Goal: Information Seeking & Learning: Learn about a topic

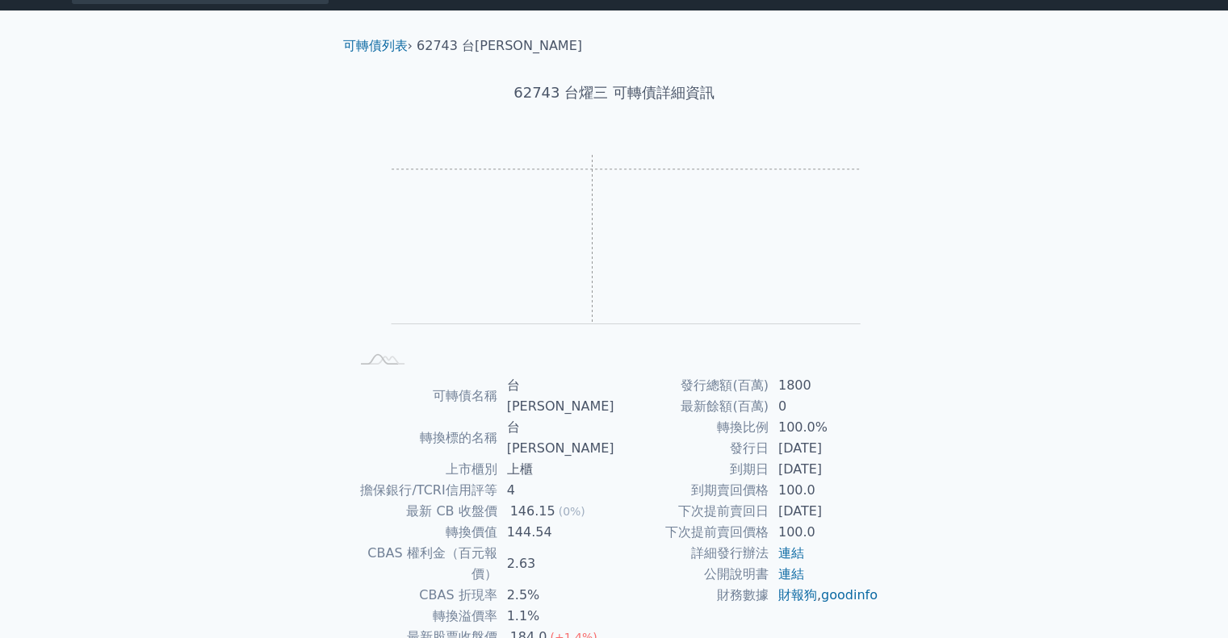
scroll to position [109, 0]
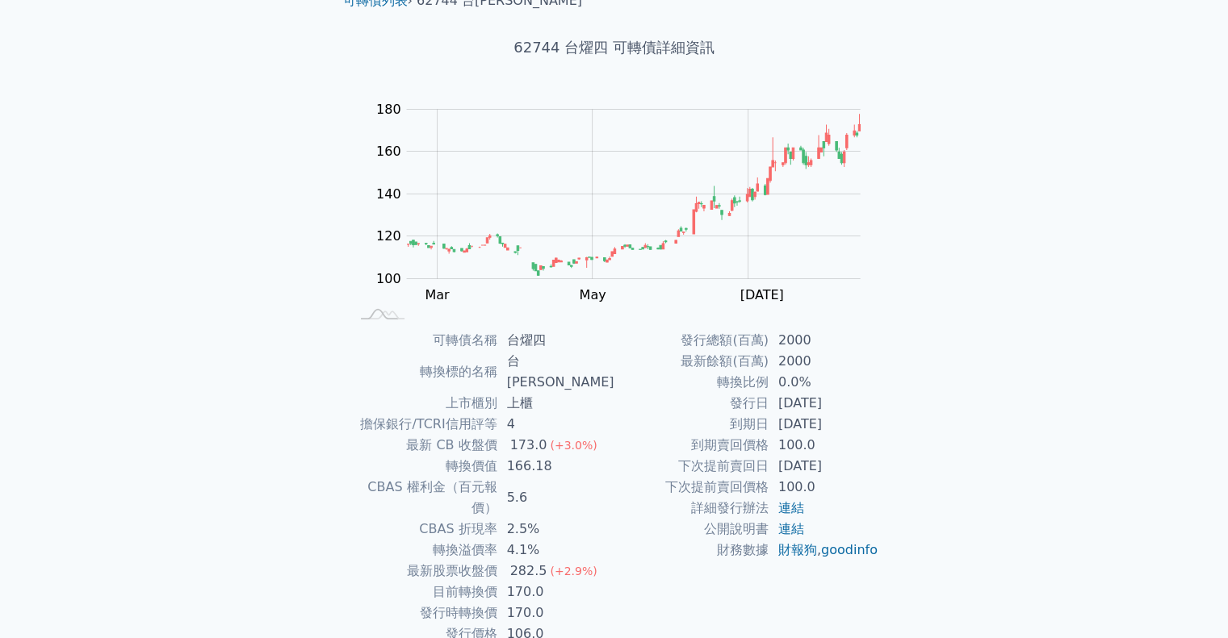
scroll to position [81, 0]
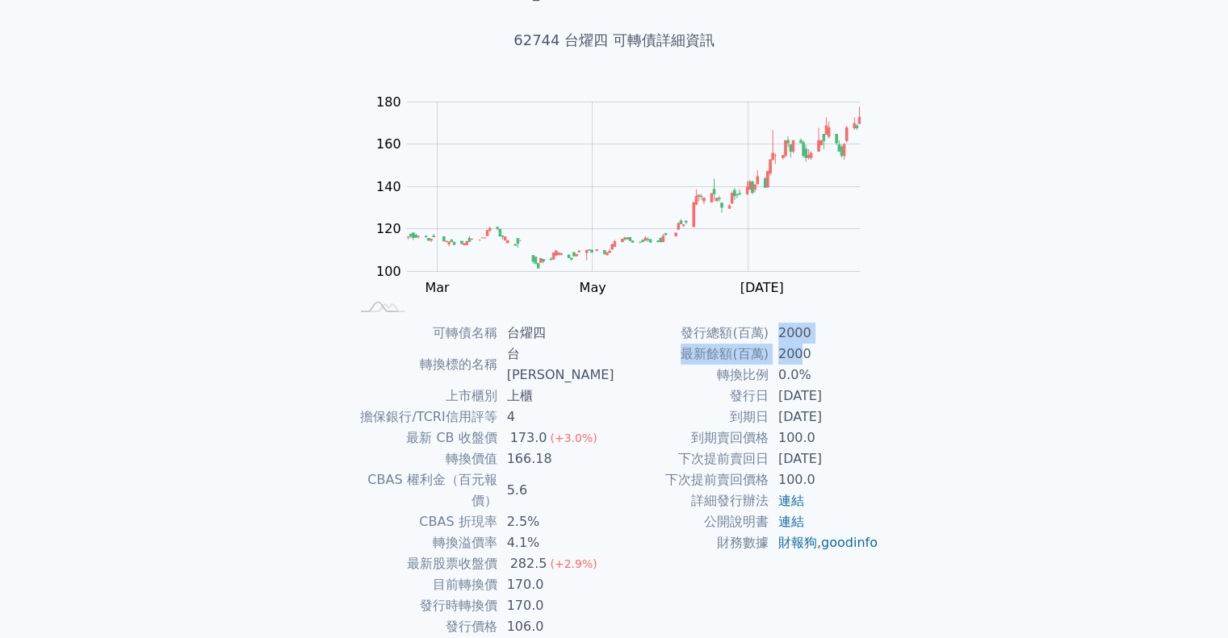
drag, startPoint x: 781, startPoint y: 337, endPoint x: 797, endPoint y: 350, distance: 21.3
click at [797, 349] on tbody "發行總額(百萬) 2000 最新餘額(百萬) 2000 轉換比例 0.0% 發行日 2024-05-06 到期日 2029-05-06 到期賣回價格 100.…" at bounding box center [746, 438] width 265 height 231
click at [827, 371] on td "0.0%" at bounding box center [823, 375] width 111 height 21
drag, startPoint x: 826, startPoint y: 354, endPoint x: 665, endPoint y: 339, distance: 161.4
click at [665, 339] on tbody "發行總額(百萬) 2000 最新餘額(百萬) 2000 轉換比例 0.0% 發行日 2024-05-06 到期日 2029-05-06 到期賣回價格 100.…" at bounding box center [746, 438] width 265 height 231
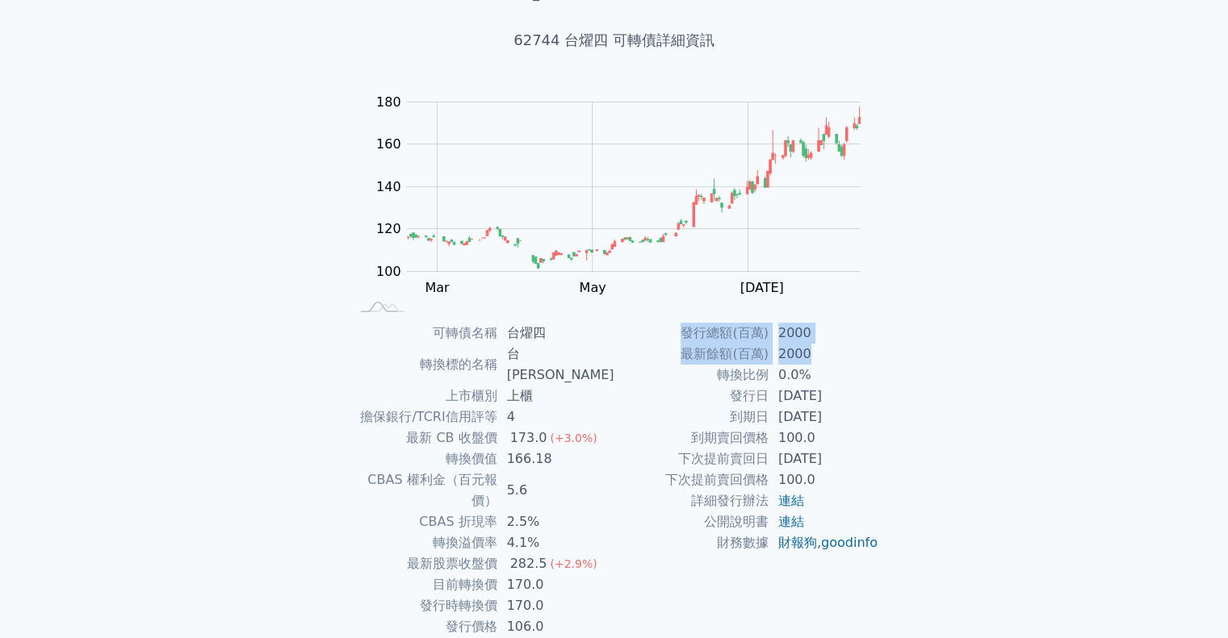
click at [665, 339] on td "發行總額(百萬)" at bounding box center [691, 333] width 154 height 21
drag, startPoint x: 665, startPoint y: 339, endPoint x: 800, endPoint y: 354, distance: 135.6
click at [800, 354] on tbody "發行總額(百萬) 2000 最新餘額(百萬) 2000 轉換比例 0.0% 發行日 2024-05-06 到期日 2029-05-06 到期賣回價格 100.…" at bounding box center [746, 438] width 265 height 231
click at [800, 354] on td "2000" at bounding box center [823, 354] width 111 height 21
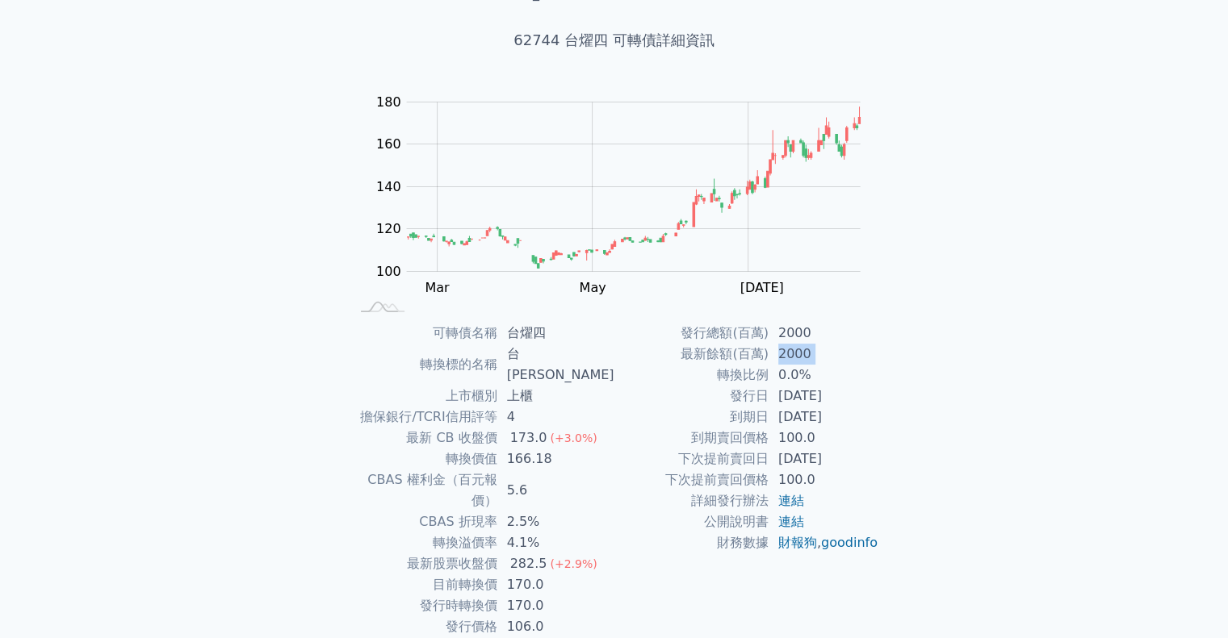
click at [800, 354] on td "2000" at bounding box center [823, 354] width 111 height 21
